Goal: Task Accomplishment & Management: Use online tool/utility

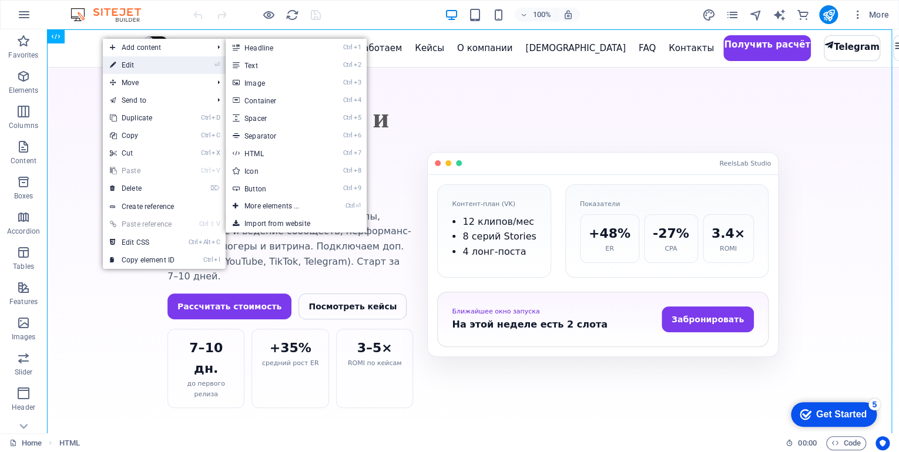
click at [120, 62] on link "⏎ Edit" at bounding box center [142, 65] width 79 height 18
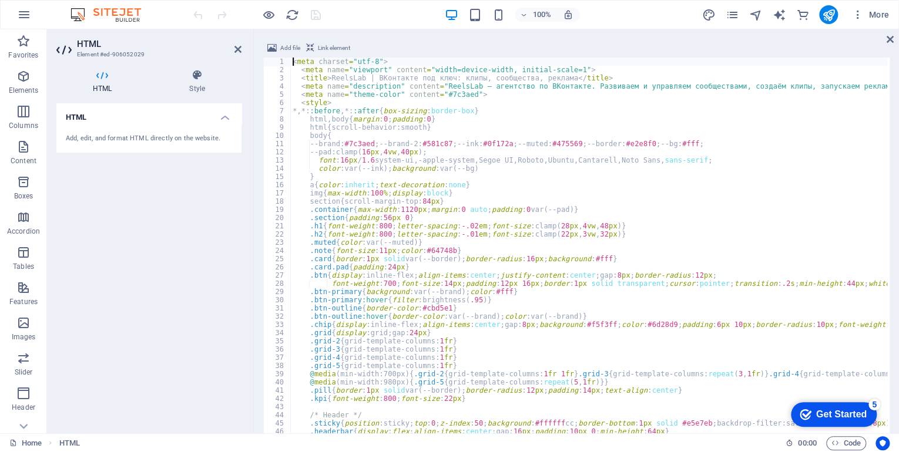
scroll to position [912, 0]
type textarea "a{color:inherit;text-decoration:none}"
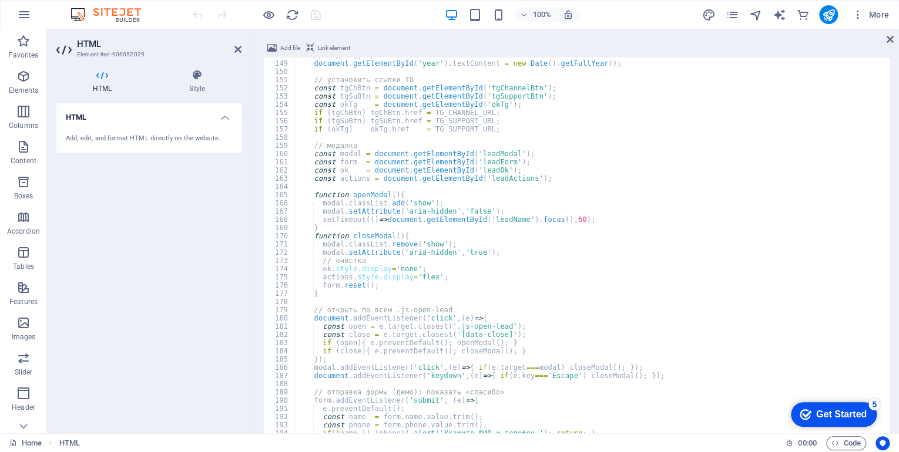
scroll to position [1215, 0]
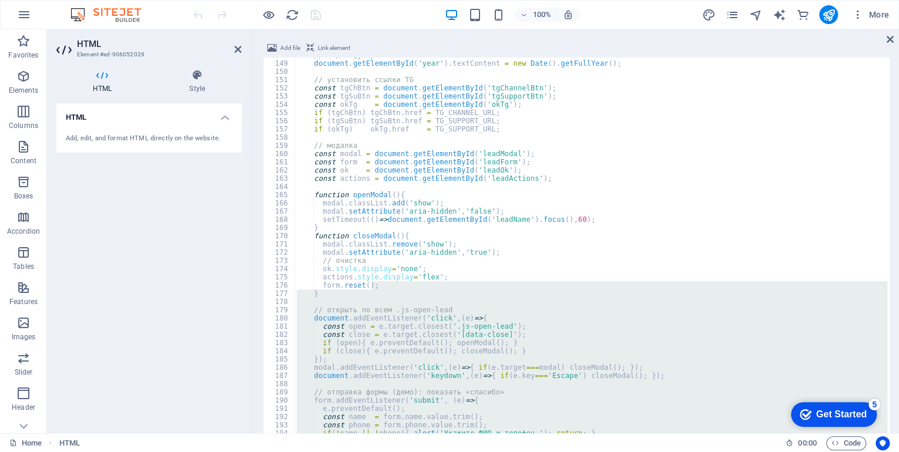
drag, startPoint x: 530, startPoint y: 281, endPoint x: 540, endPoint y: 424, distance: 142.5
click at [546, 452] on html "reelslab.info Home Favorites Elements Columns Content Boxes Accordion Tables Fe…" at bounding box center [449, 226] width 899 height 452
drag, startPoint x: 334, startPoint y: 31, endPoint x: 335, endPoint y: 23, distance: 7.1
click at [334, 30] on div at bounding box center [576, 30] width 645 height 2
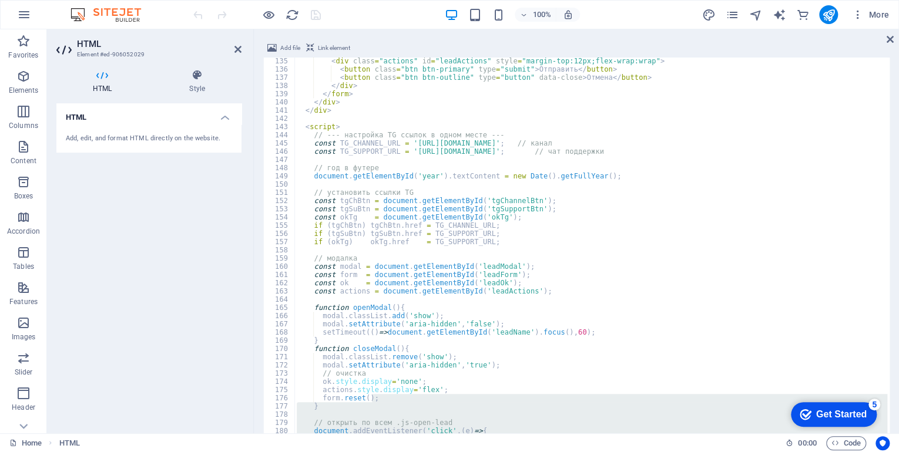
type textarea "<div class="field ok" id="leadOk"> Спасибо! Мы свяжемся в течение рабочего дня.…"
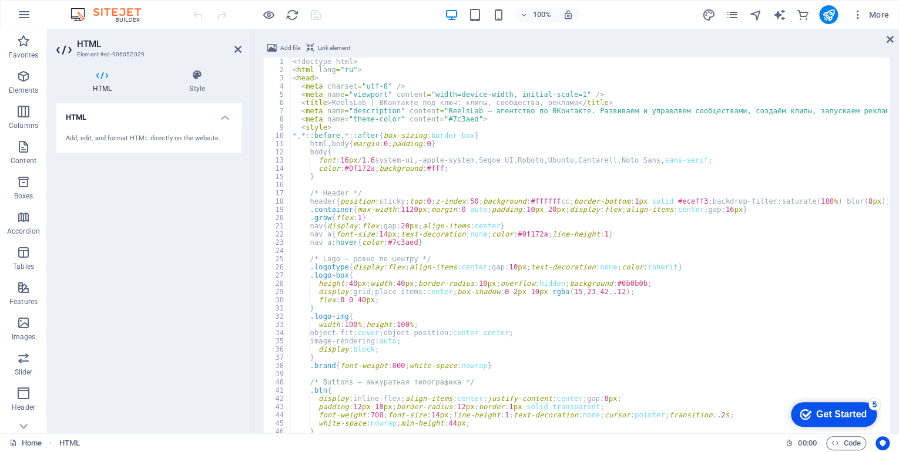
scroll to position [1217, 0]
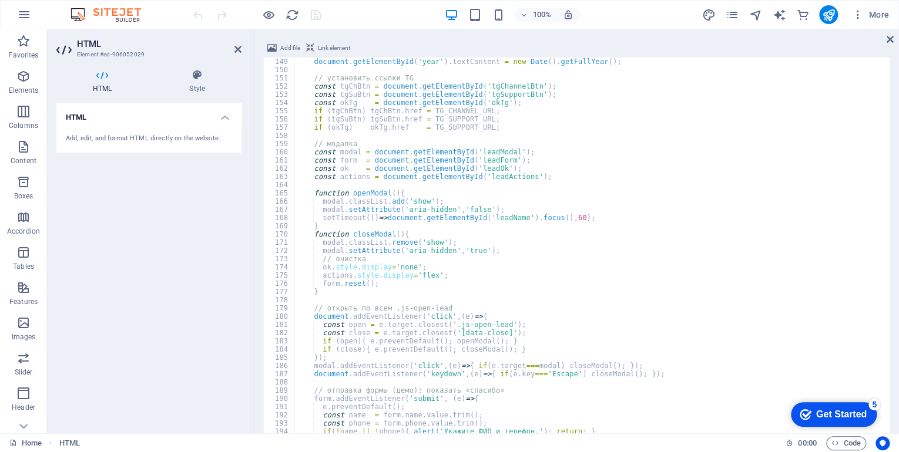
click at [316, 5] on div "100% More" at bounding box center [450, 15] width 898 height 28
click at [317, 16] on icon "save" at bounding box center [316, 15] width 14 height 14
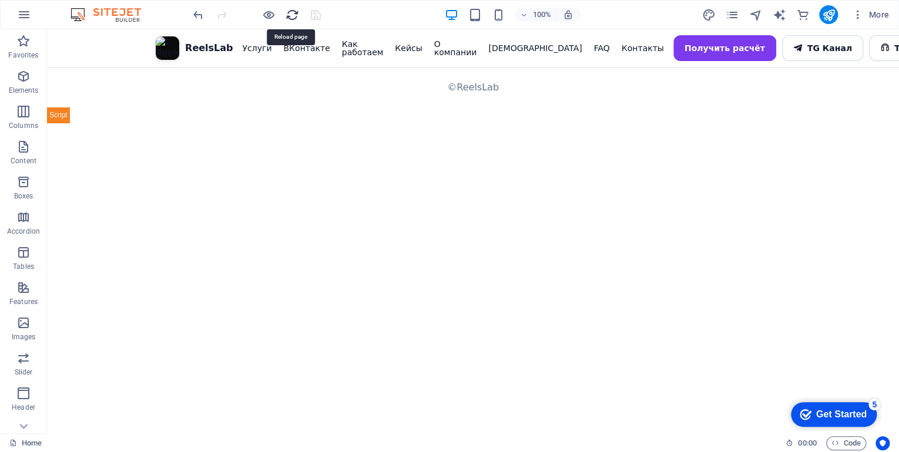
click at [291, 13] on icon "reload" at bounding box center [292, 15] width 14 height 14
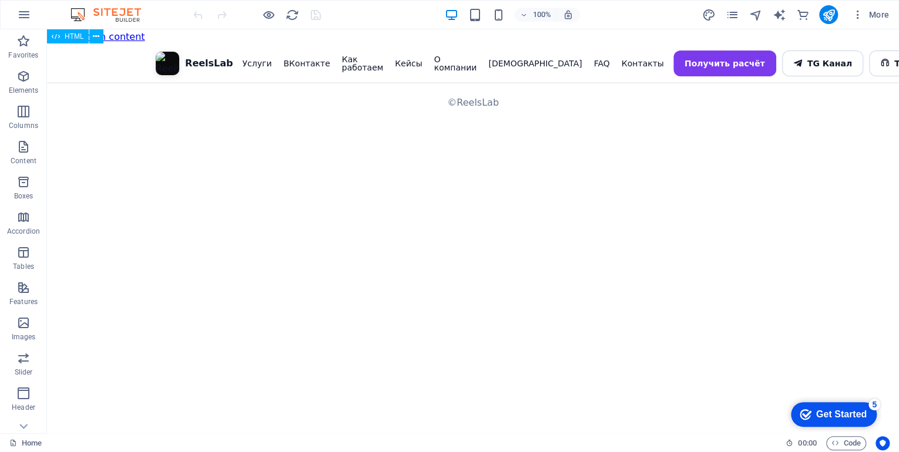
click at [496, 122] on html "Skip to main content ReelsLab | ВКонтакте под ключ: клипы, сообщества, реклама …" at bounding box center [473, 75] width 852 height 92
click at [100, 40] on button at bounding box center [96, 36] width 14 height 14
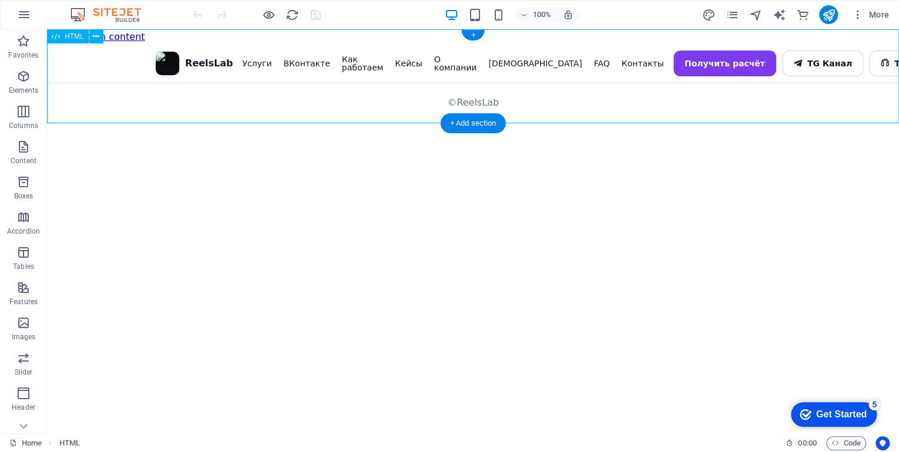
click at [711, 49] on div "ReelsLab | ВКонтакте под ключ: клипы, сообщества, реклама ReelsLab Услуги ВКонт…" at bounding box center [473, 84] width 852 height 78
click at [789, 52] on div "ReelsLab | ВКонтакте под ключ: клипы, сообщества, реклама ReelsLab Услуги ВКонт…" at bounding box center [473, 84] width 852 height 78
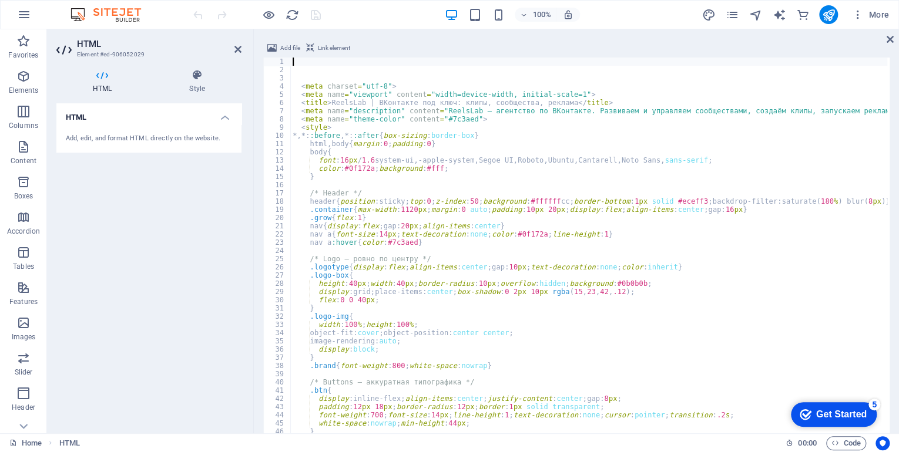
scroll to position [47, 0]
click at [237, 48] on icon at bounding box center [237, 49] width 7 height 9
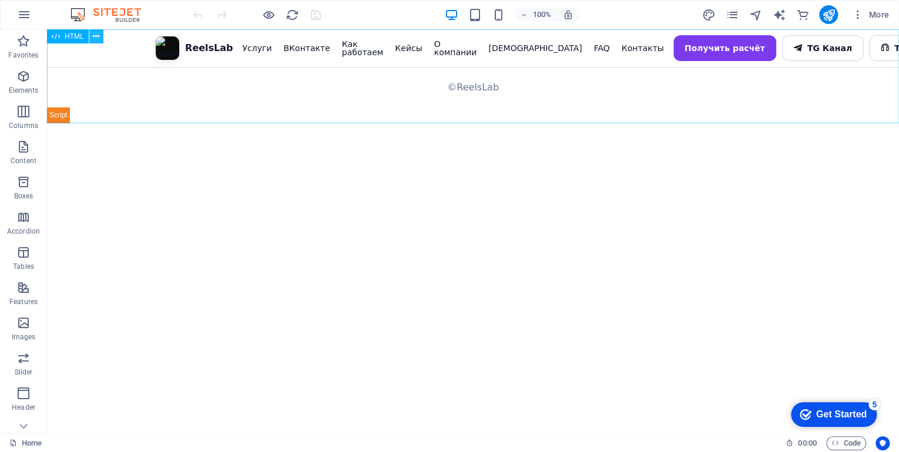
click at [99, 39] on icon at bounding box center [96, 37] width 6 height 12
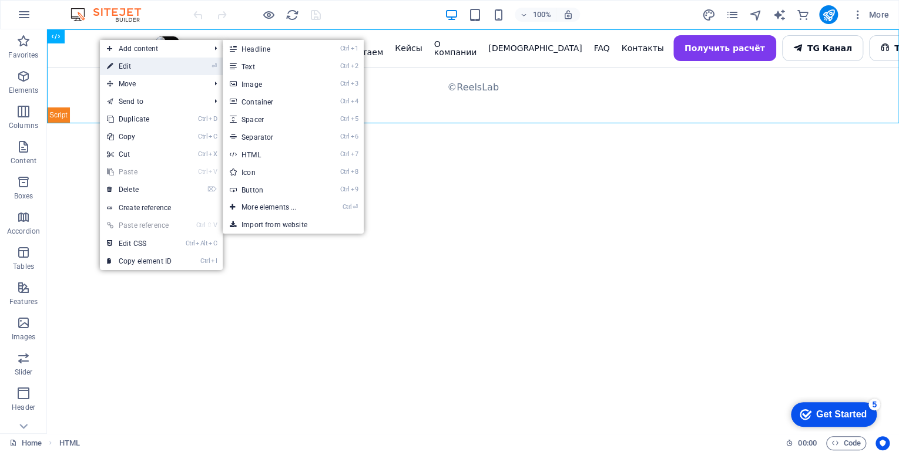
click at [127, 60] on link "⏎ Edit" at bounding box center [139, 67] width 79 height 18
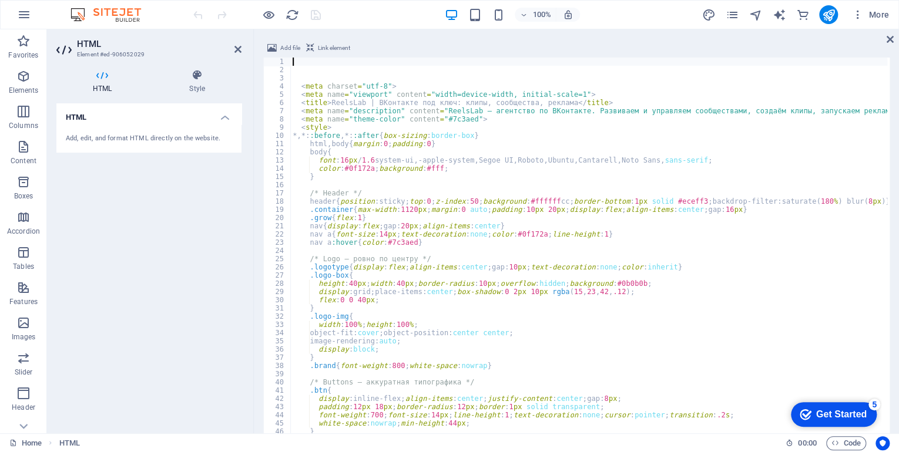
scroll to position [47, 0]
type textarea "html,body{margin:0;padding:0}"
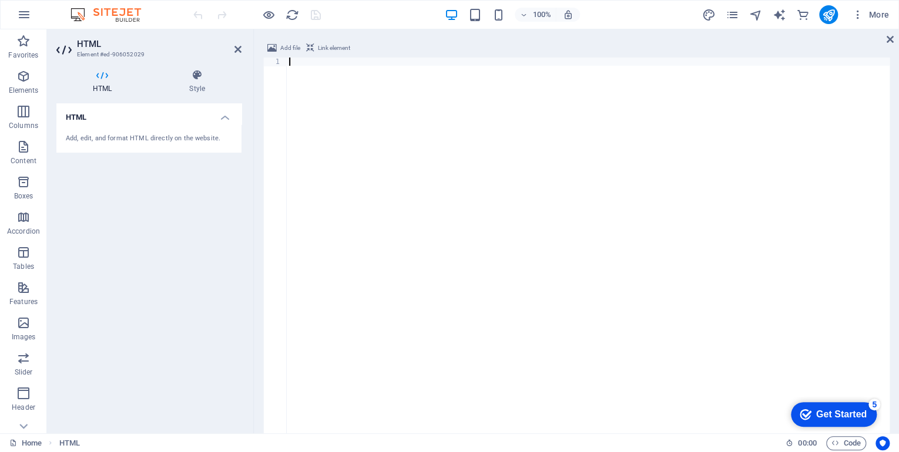
scroll to position [3295, 0]
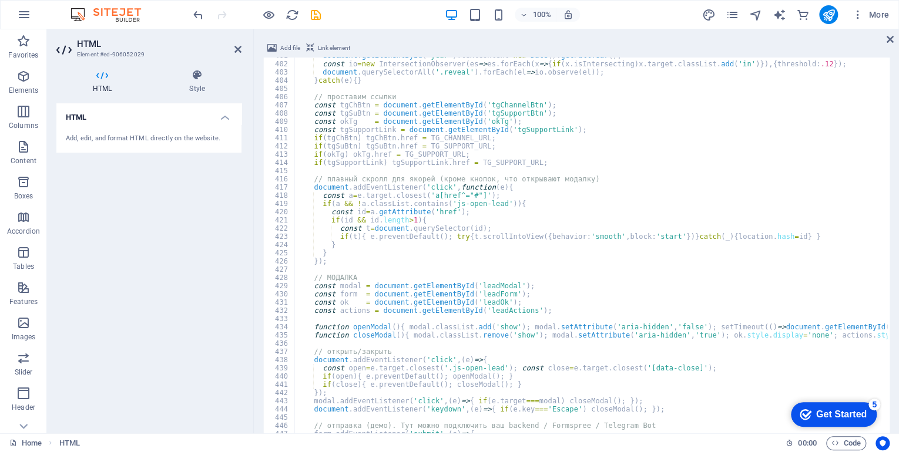
click at [314, 12] on div at bounding box center [257, 14] width 132 height 19
click at [314, 12] on icon "save" at bounding box center [316, 15] width 14 height 14
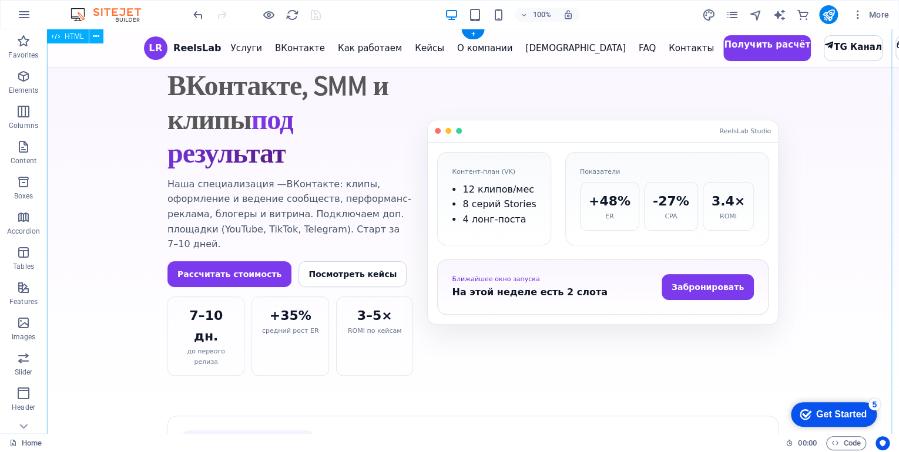
scroll to position [0, 0]
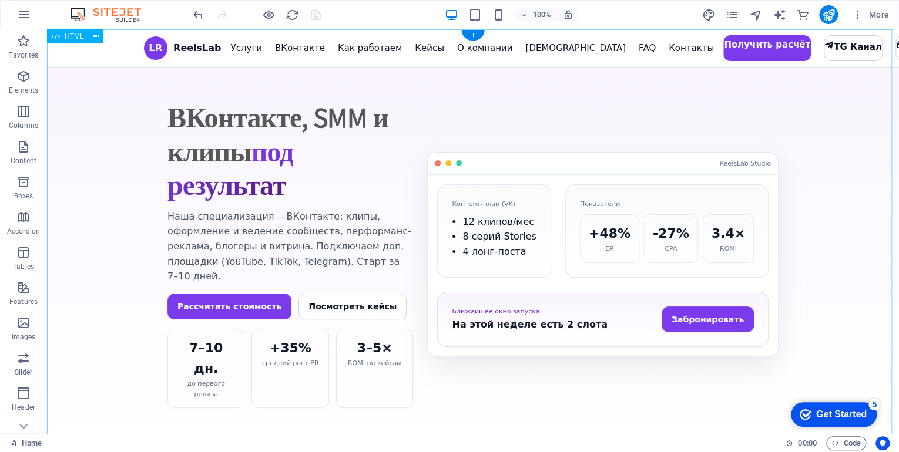
click at [92, 39] on button at bounding box center [96, 36] width 14 height 14
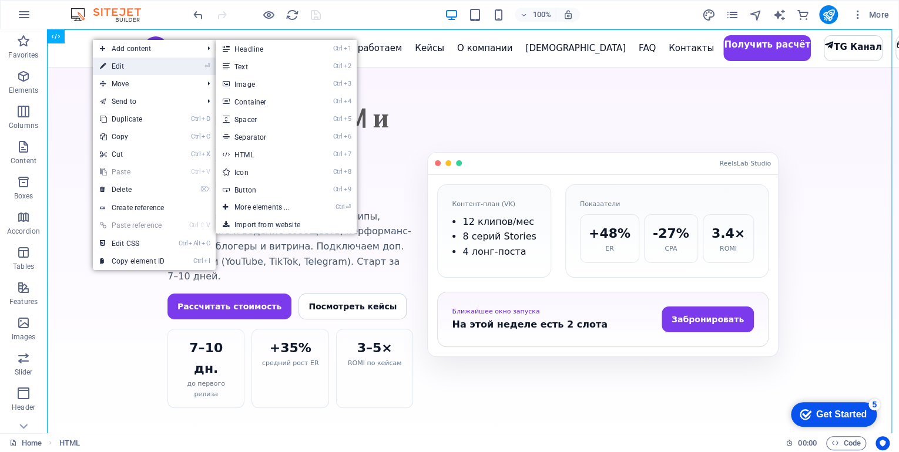
click at [123, 70] on link "⏎ Edit" at bounding box center [132, 67] width 79 height 18
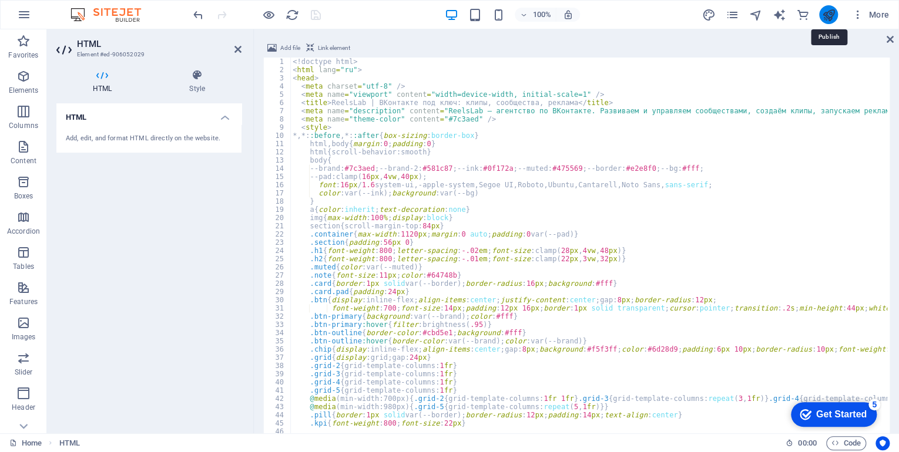
click at [829, 15] on icon "publish" at bounding box center [828, 15] width 14 height 14
